Goal: Task Accomplishment & Management: Complete application form

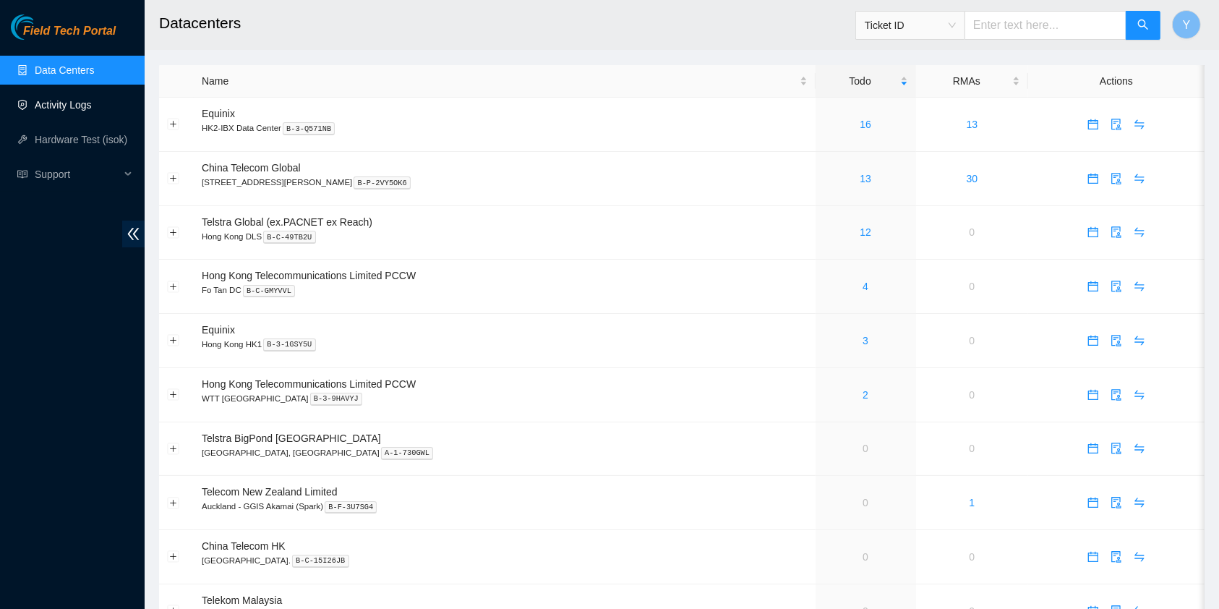
click at [69, 100] on link "Activity Logs" at bounding box center [63, 105] width 57 height 12
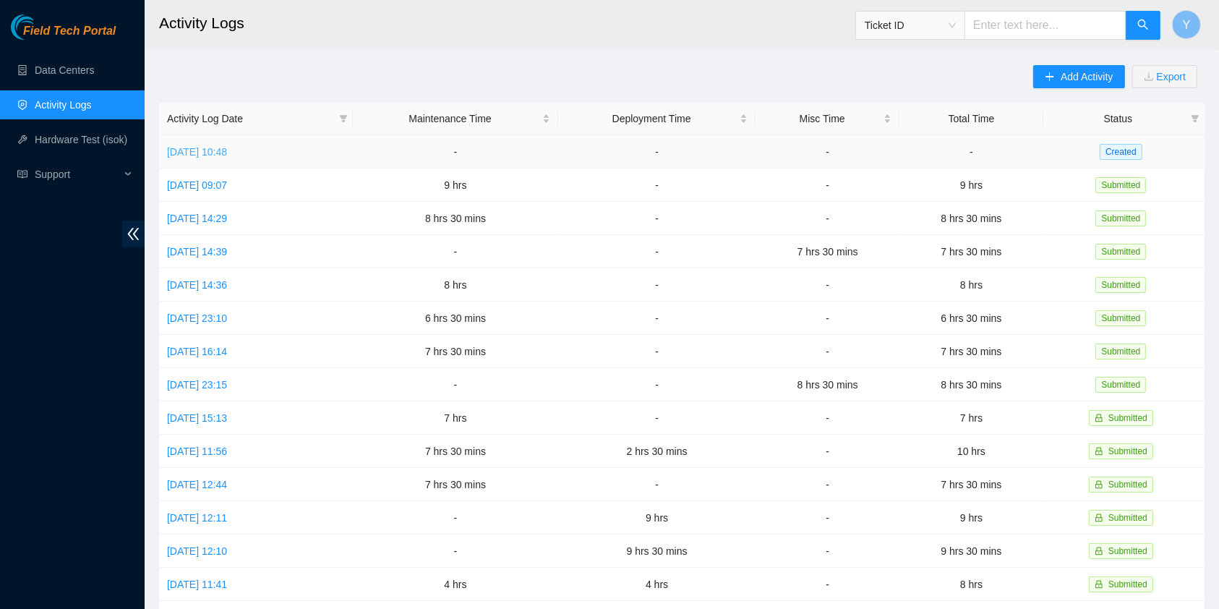
click at [211, 146] on link "[DATE] 10:48" at bounding box center [197, 152] width 60 height 12
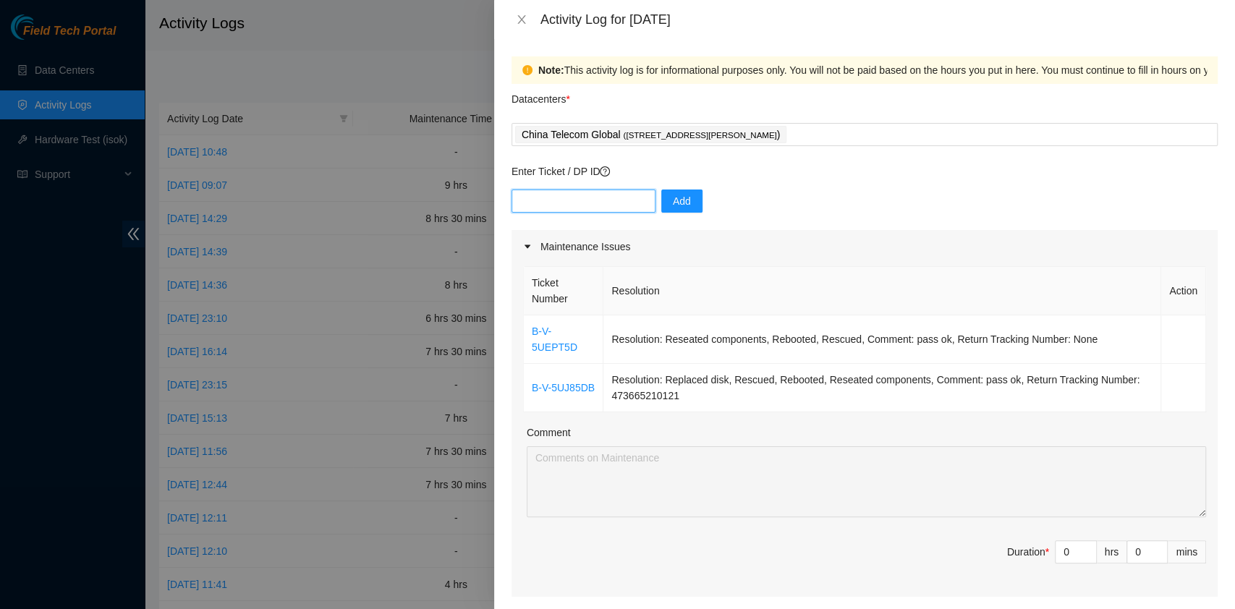
click at [557, 205] on input "text" at bounding box center [583, 200] width 144 height 23
paste input "B-V-5SB1ORH"
type input "B-V-5SB1ORH"
click at [675, 210] on button "Add" at bounding box center [681, 200] width 41 height 23
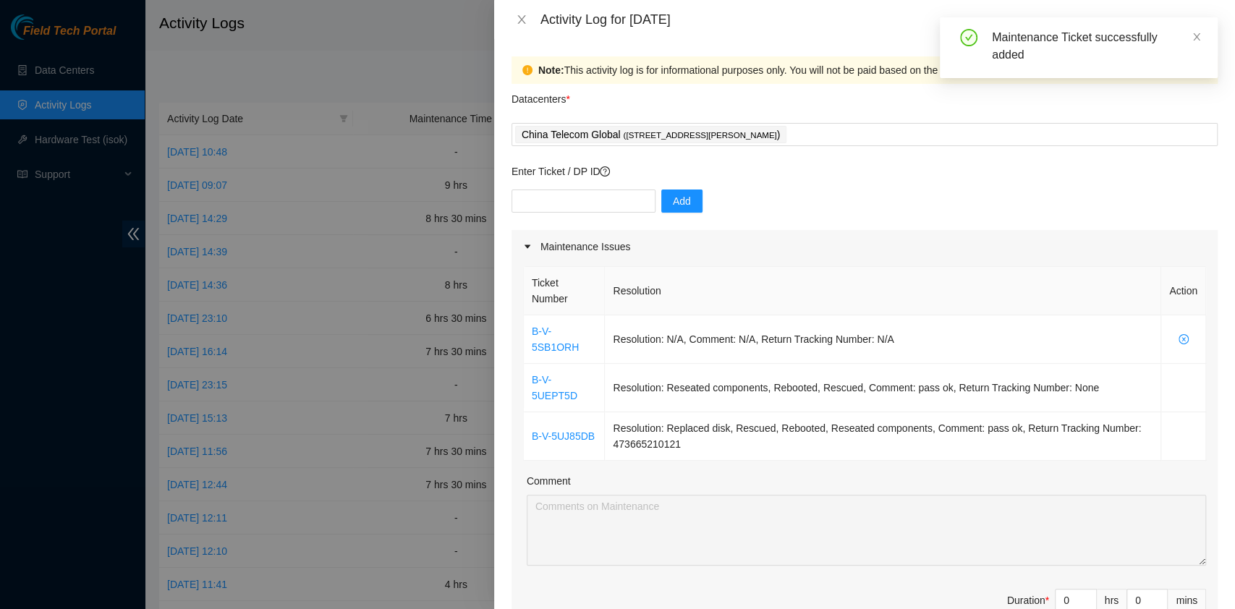
click at [575, 187] on div "Enter Ticket / DP ID Add" at bounding box center [864, 196] width 706 height 67
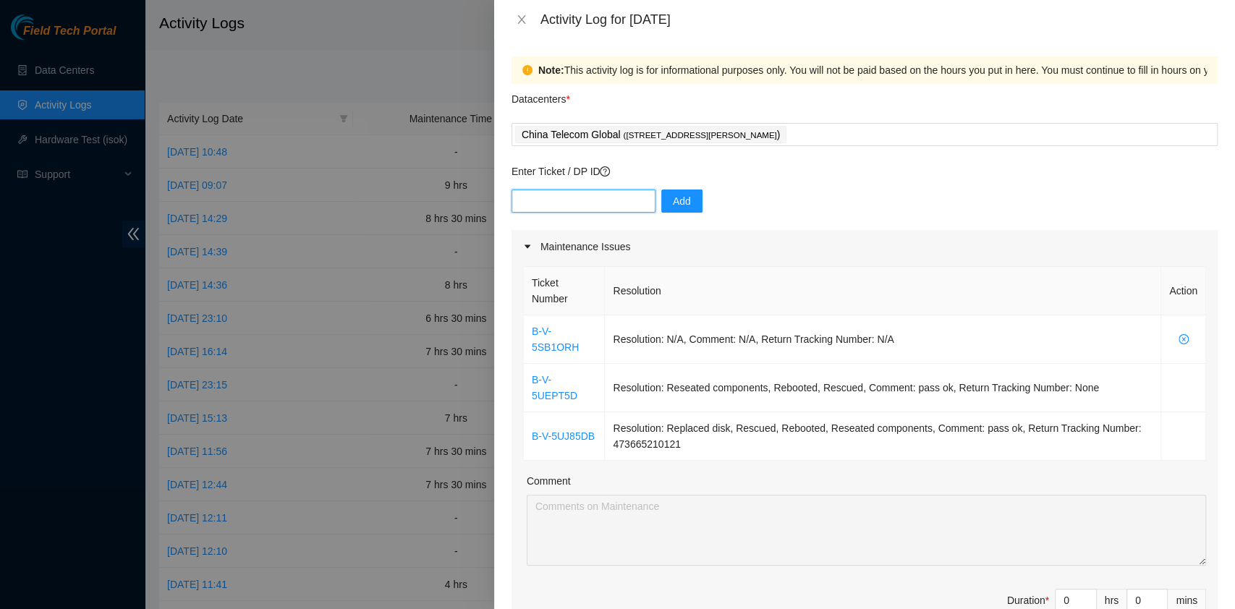
click at [579, 210] on input "text" at bounding box center [583, 200] width 144 height 23
paste input "B-V-5TDIY4O"
click at [636, 196] on input "B-V-5TDIY4O" at bounding box center [583, 200] width 144 height 23
type input "B-V-5TDIY4O"
click at [673, 203] on span "Add" at bounding box center [682, 201] width 18 height 16
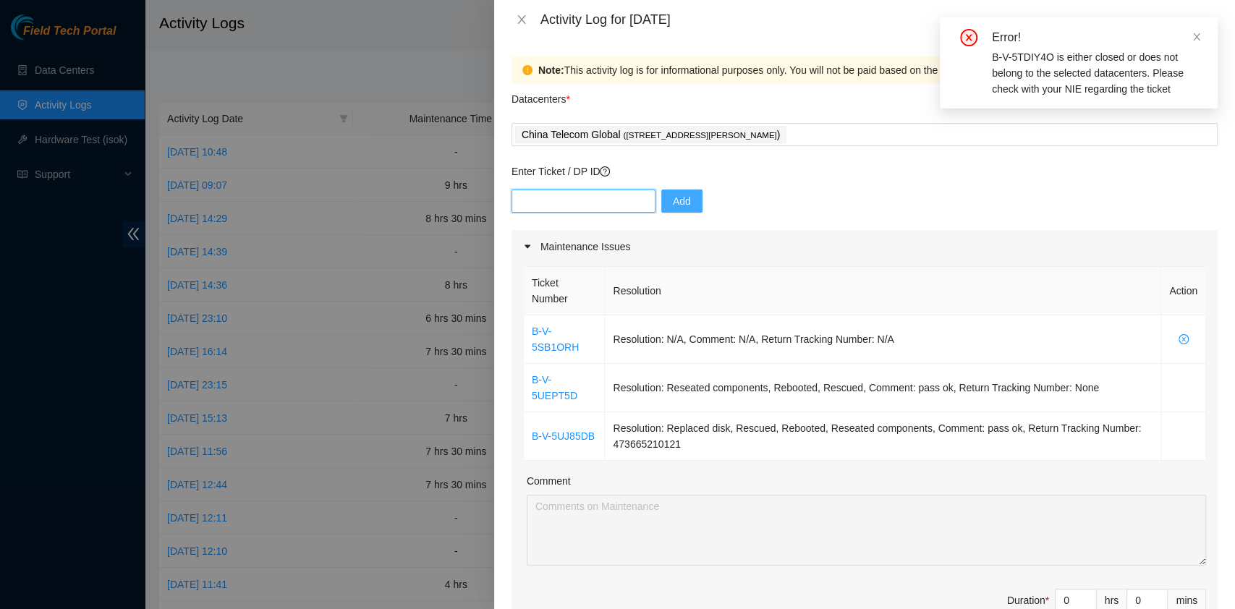
click at [562, 207] on input "text" at bounding box center [583, 200] width 144 height 23
paste input "B-V-5SU46ET"
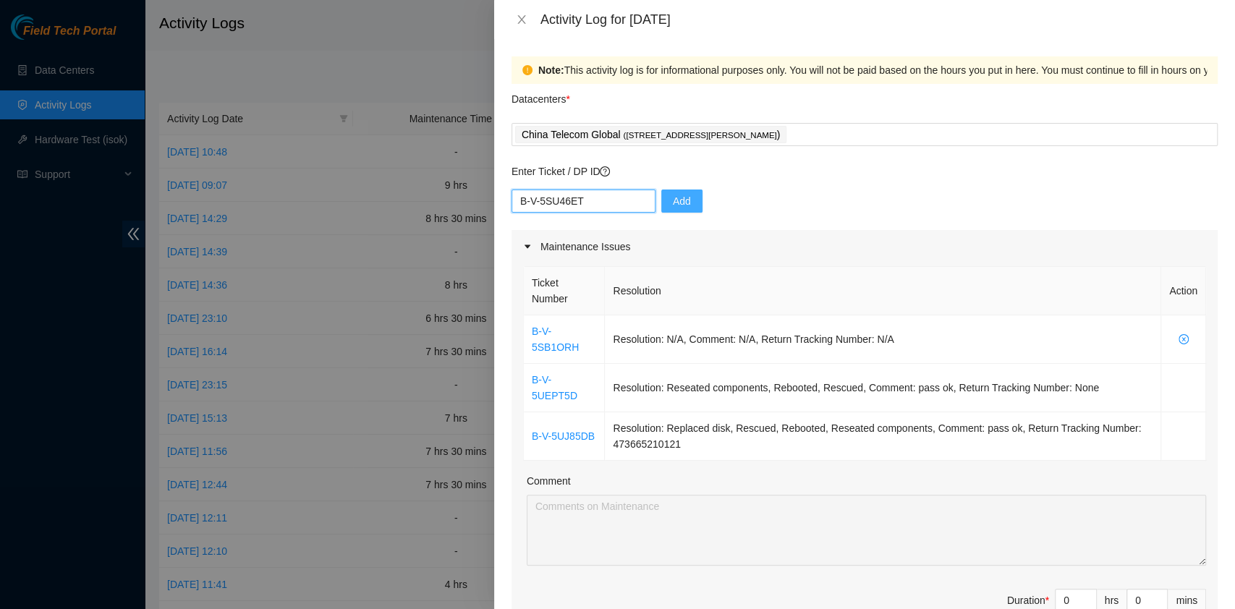
type input "B-V-5SU46ET"
click at [674, 202] on span "Add" at bounding box center [682, 201] width 18 height 16
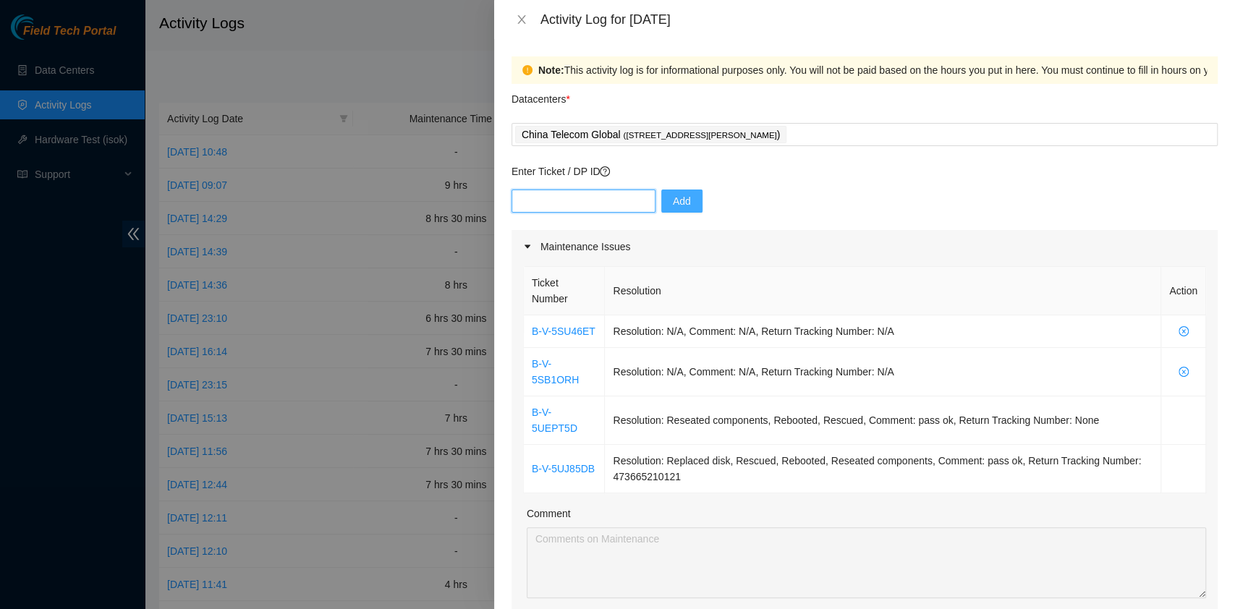
click at [573, 189] on input "text" at bounding box center [583, 200] width 144 height 23
paste input "B-V-5TDIY4O"
type input "B-V-5TDIY4O"
click at [673, 195] on span "Add" at bounding box center [682, 201] width 18 height 16
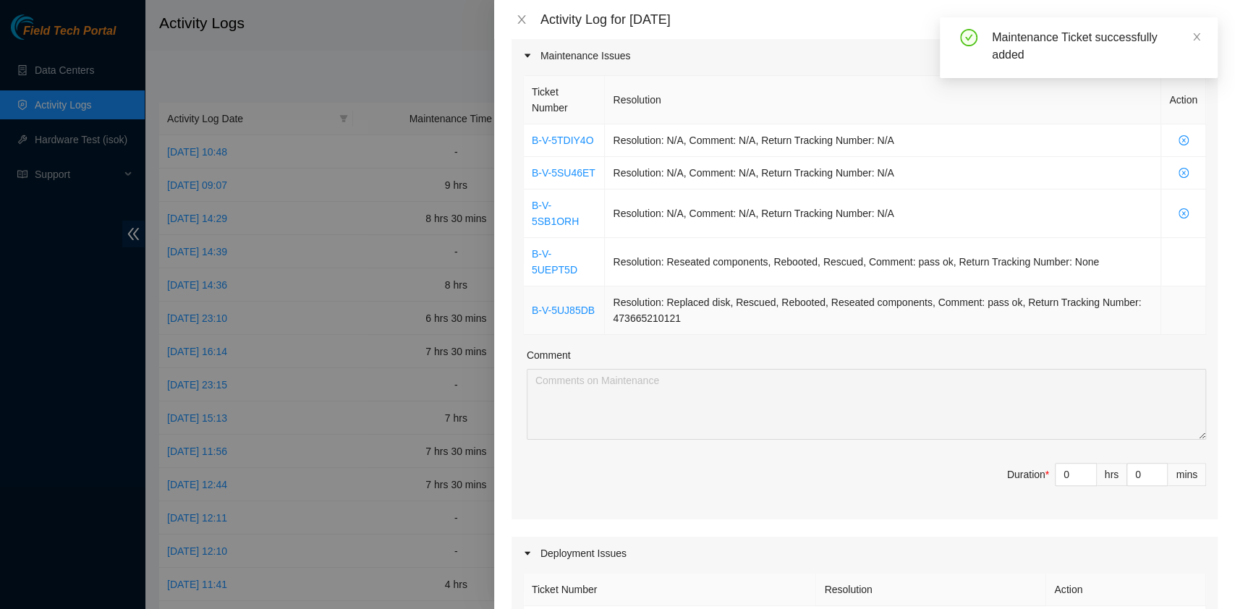
scroll to position [192, 0]
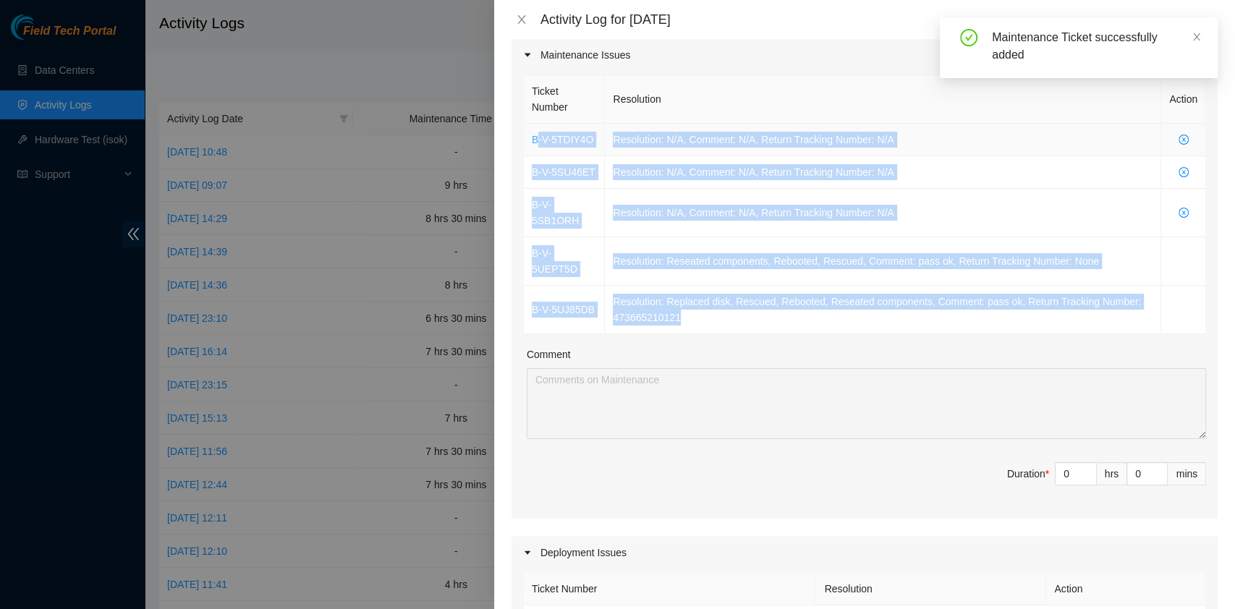
drag, startPoint x: 707, startPoint y: 286, endPoint x: 534, endPoint y: 140, distance: 226.9
click at [534, 140] on tbody "B-V-5TDIY4O Resolution: N/A, Comment: N/A, Return Tracking Number: N/A B-V-5SU4…" at bounding box center [865, 229] width 682 height 210
click at [699, 286] on td "Resolution: Replaced disk, Rescued, Rebooted, Reseated components, Comment: pas…" at bounding box center [883, 310] width 556 height 48
drag, startPoint x: 703, startPoint y: 286, endPoint x: 531, endPoint y: 151, distance: 218.9
click at [531, 151] on tbody "B-V-5TDIY4O Resolution: N/A, Comment: N/A, Return Tracking Number: N/A B-V-5SU4…" at bounding box center [865, 229] width 682 height 210
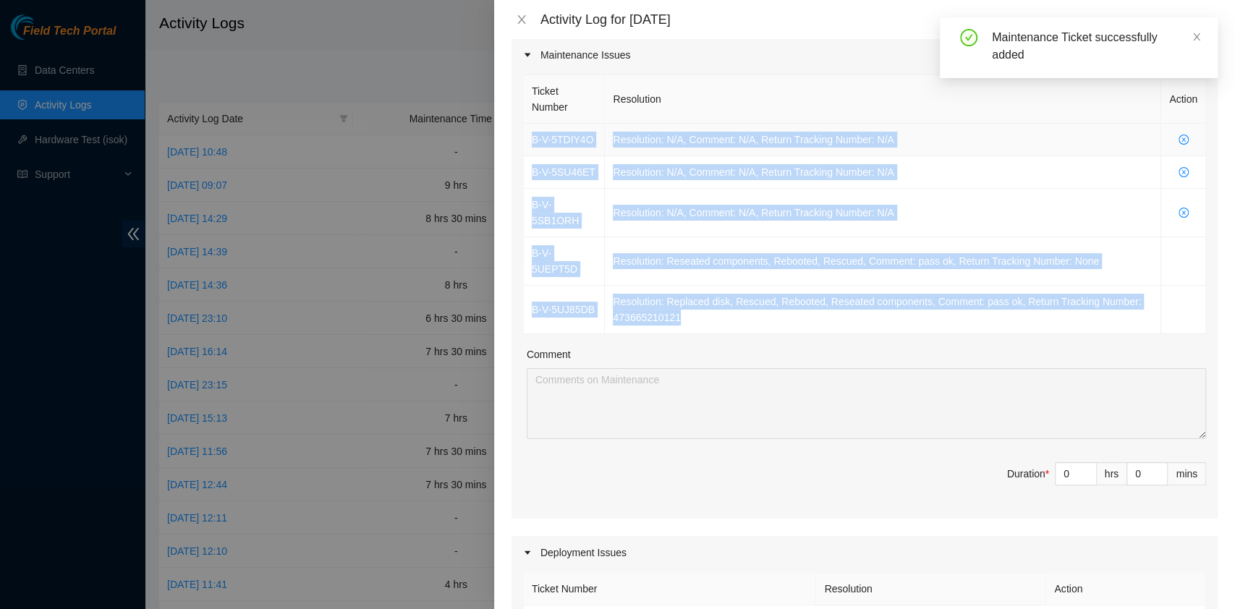
copy tbody "B-V-5TDIY4O Resolution: N/A, Comment: N/A, Return Tracking Number: N/A B-V-5SU4…"
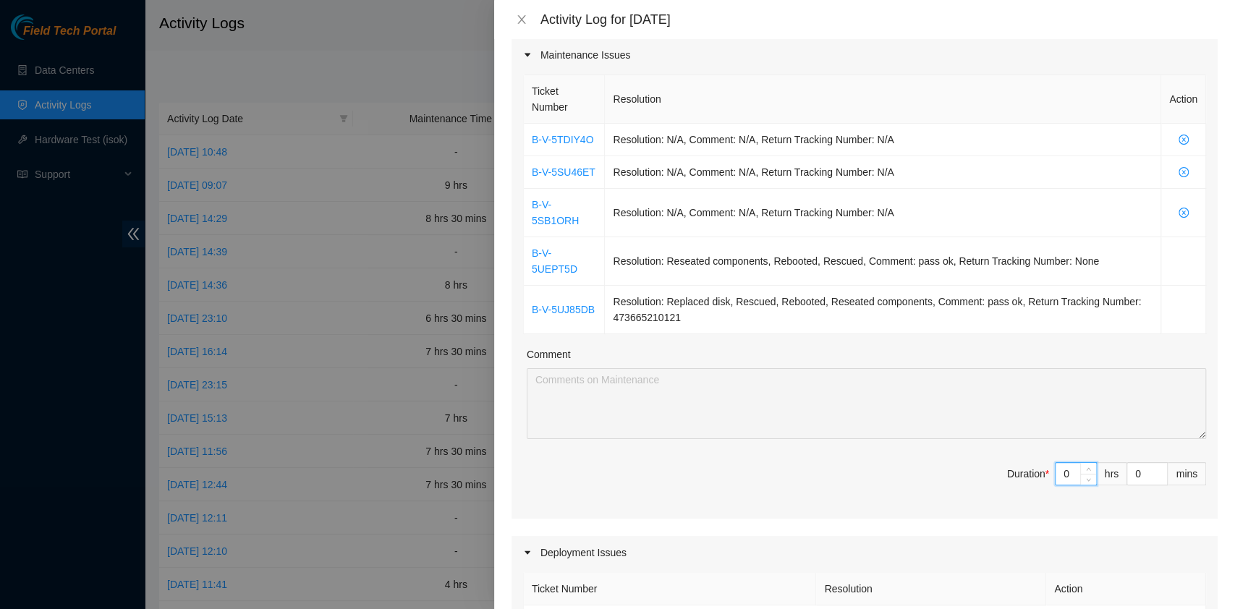
drag, startPoint x: 1054, startPoint y: 435, endPoint x: 1044, endPoint y: 435, distance: 9.4
click at [1055, 463] on input "0" at bounding box center [1075, 474] width 41 height 22
type input "6"
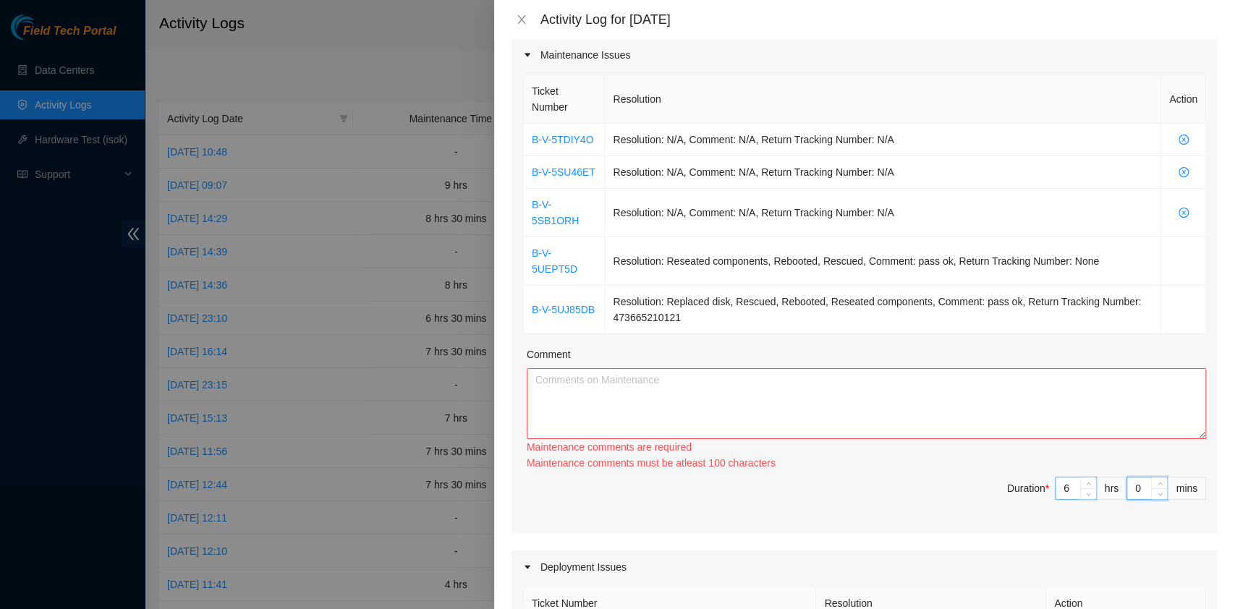
type input "3"
type input "30"
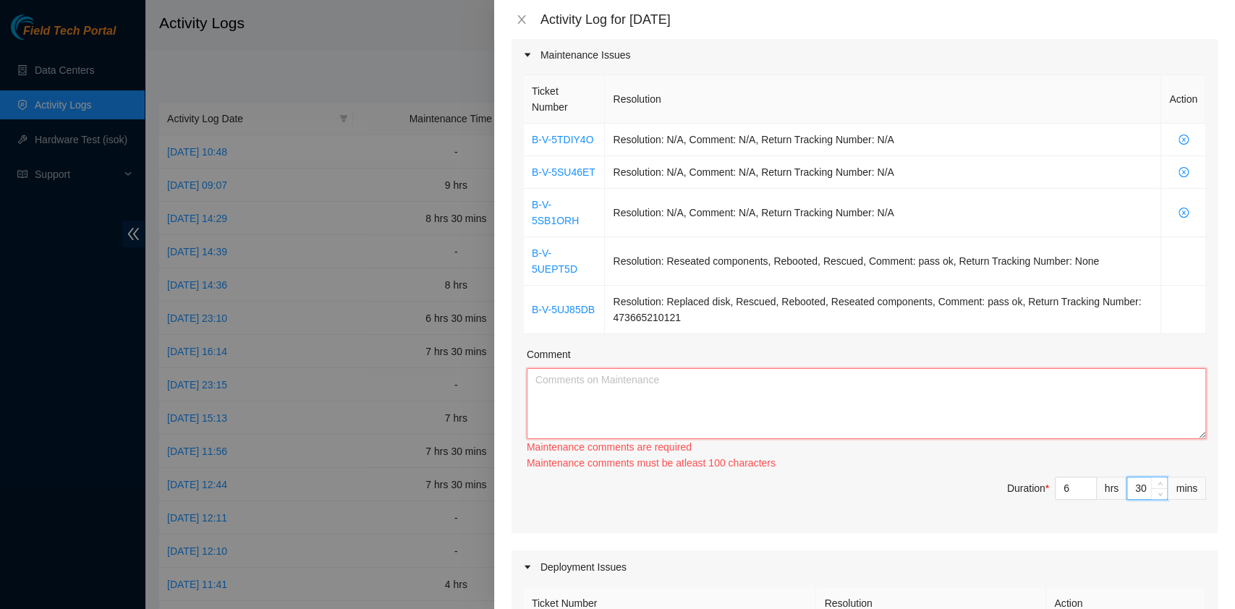
click at [879, 368] on textarea "Comment" at bounding box center [866, 403] width 679 height 71
paste textarea "B-V-5TDIY4O Resolution: N/A, Comment: N/A, Return Tracking Number: N/A B-V-5SU4…"
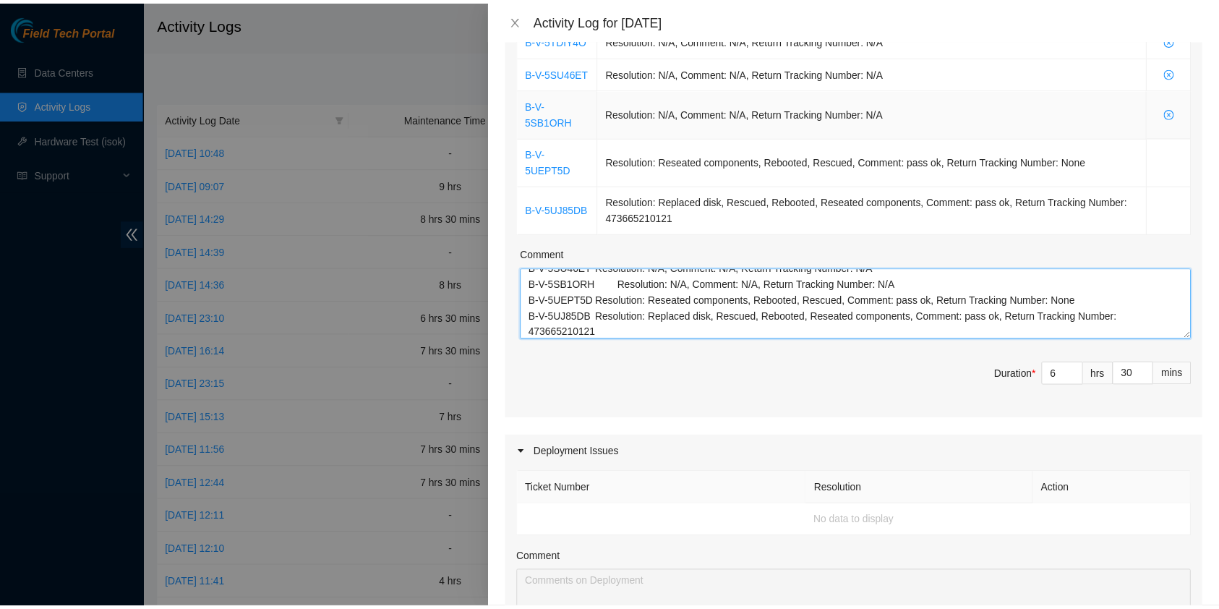
scroll to position [751, 0]
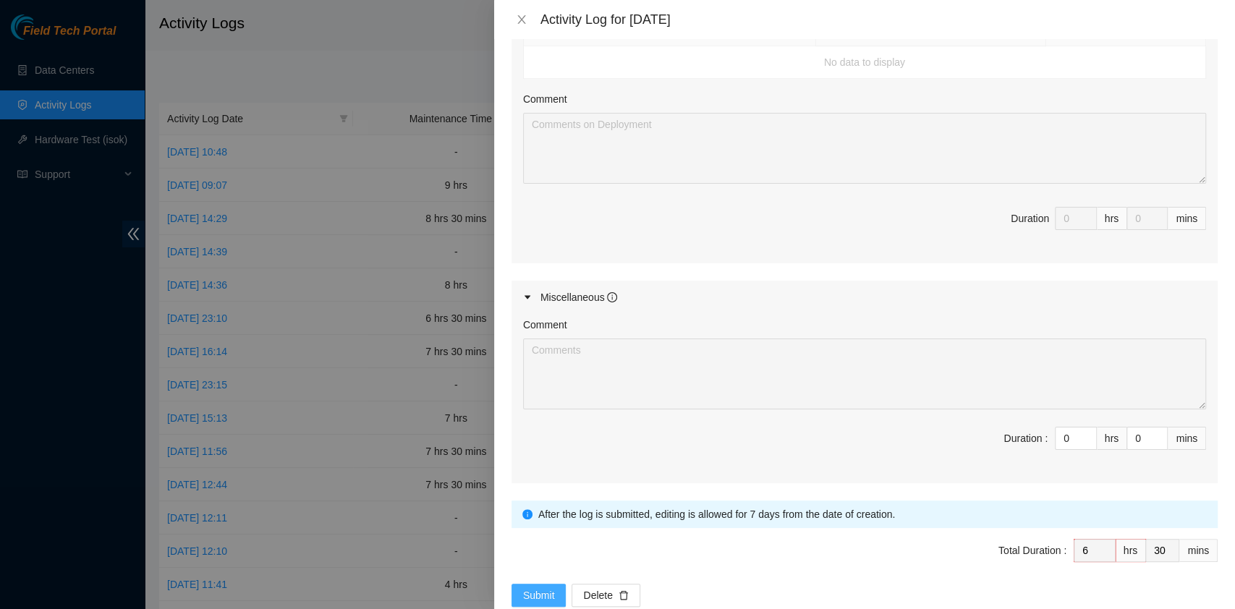
type textarea "B-V-5TDIY4O Resolution: N/A, Comment: N/A, Return Tracking Number: N/A B-V-5SU4…"
click at [546, 587] on span "Submit" at bounding box center [539, 595] width 32 height 16
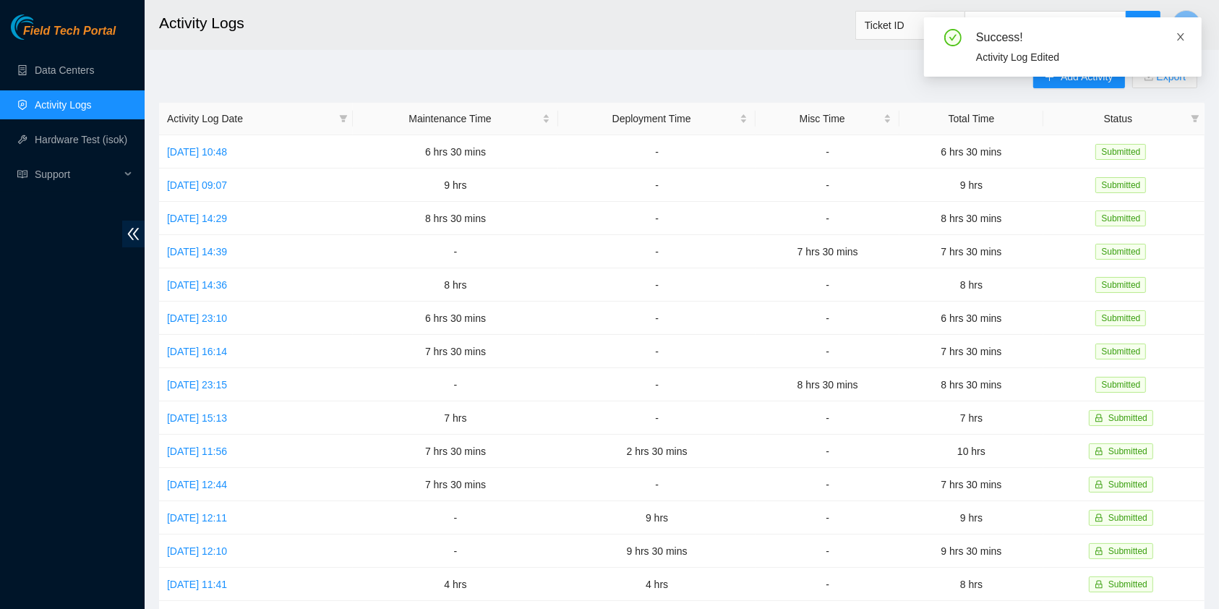
click at [1184, 41] on icon "close" at bounding box center [1181, 37] width 10 height 10
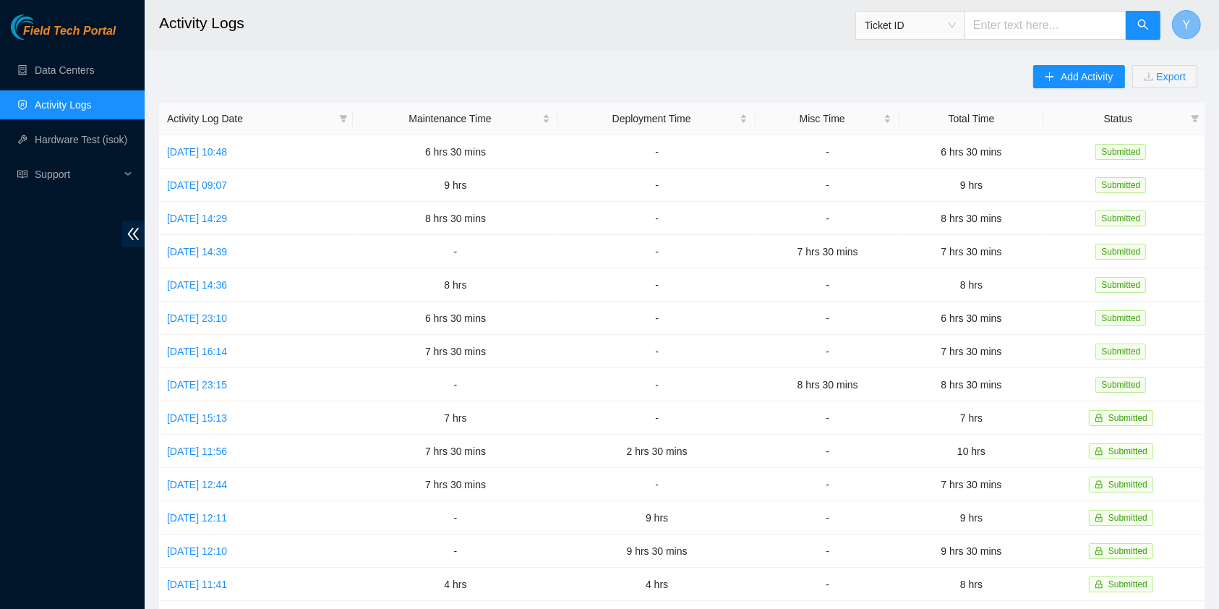
click at [1190, 37] on button "Y" at bounding box center [1186, 24] width 29 height 29
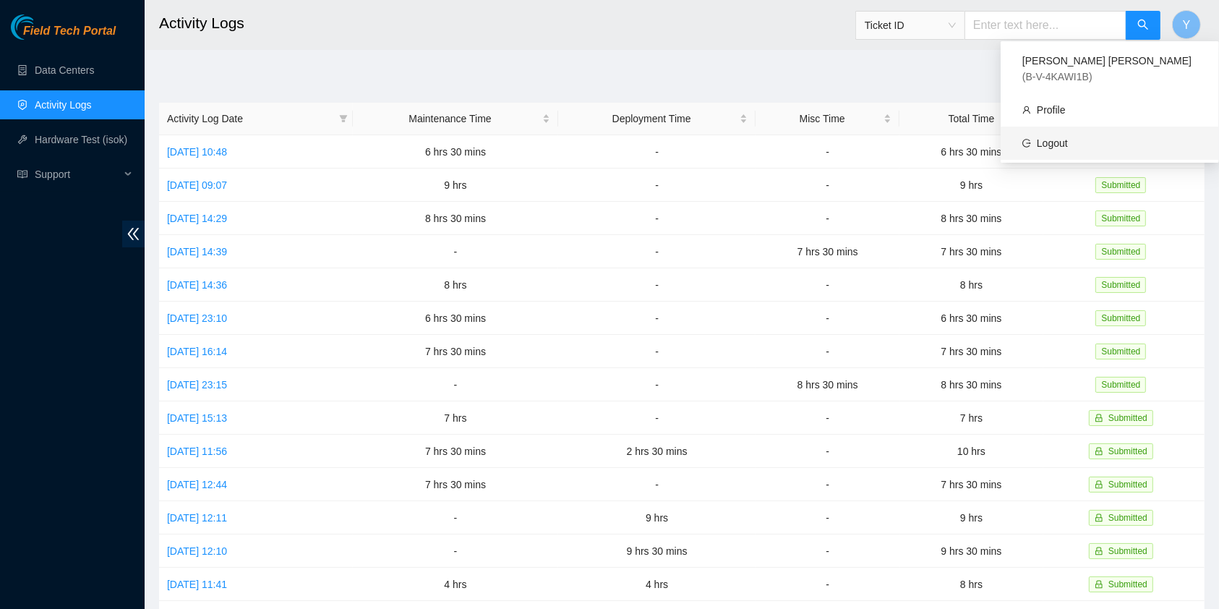
click at [1068, 137] on link "Logout" at bounding box center [1052, 143] width 31 height 12
